Goal: Transaction & Acquisition: Purchase product/service

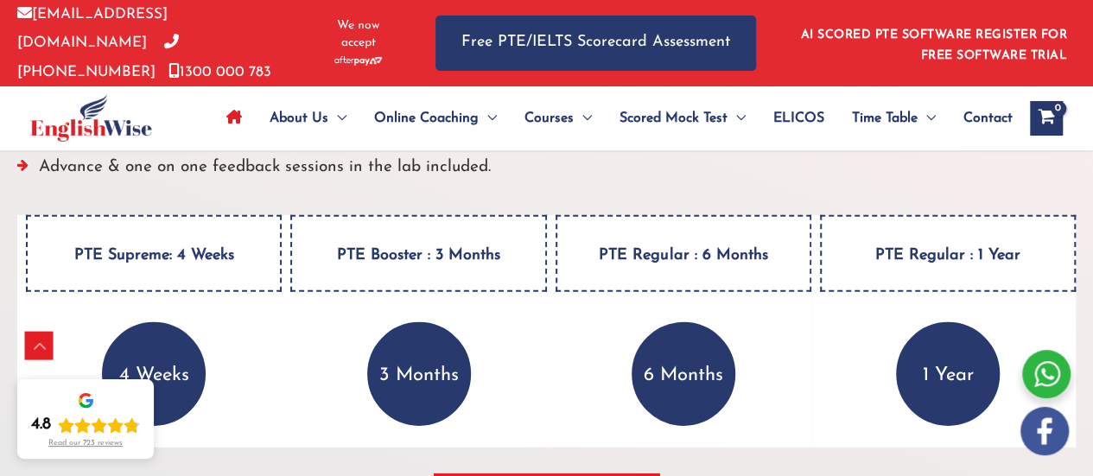
scroll to position [2535, 0]
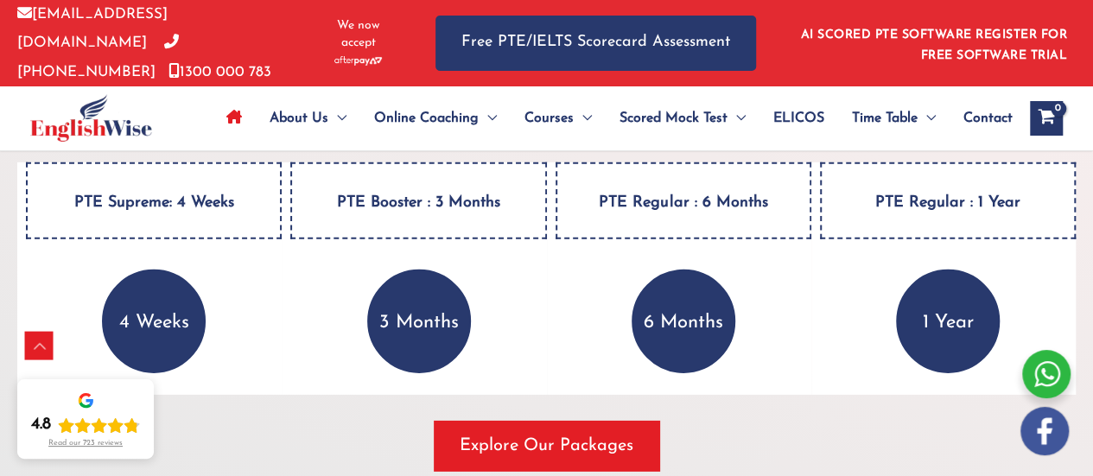
click at [417, 329] on p "3 Months" at bounding box center [419, 322] width 104 height 104
click at [420, 238] on div "PTE Booster : 3 Months 3 Months ALL PTE preparation materials (included in the …" at bounding box center [414, 278] width 264 height 232
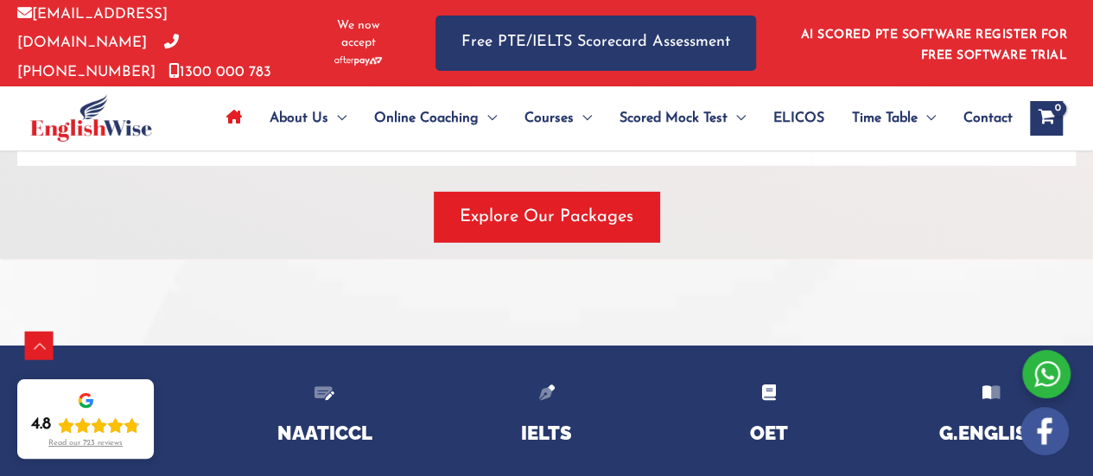
scroll to position [2764, 0]
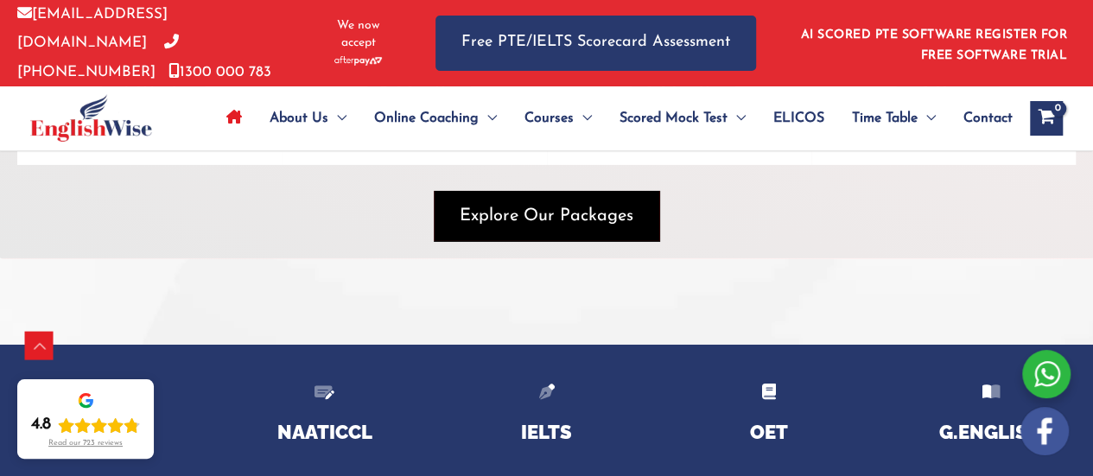
click at [525, 227] on span "button" at bounding box center [547, 216] width 226 height 50
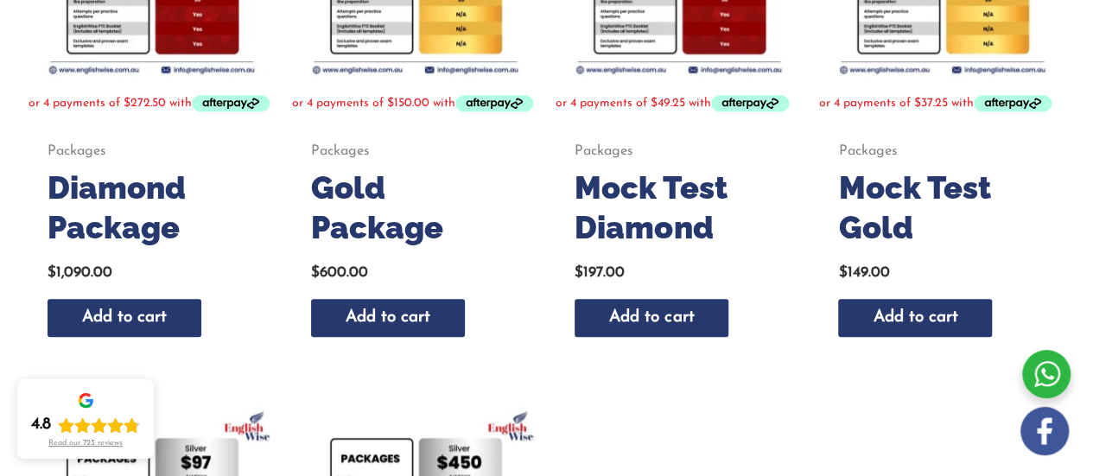
scroll to position [37, 0]
